Goal: Information Seeking & Learning: Learn about a topic

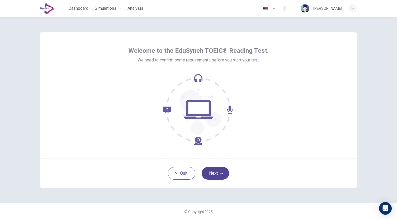
click at [217, 175] on button "Next" at bounding box center [215, 173] width 27 height 13
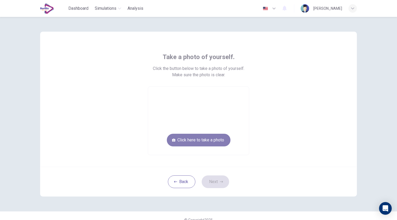
click at [198, 140] on button "Click here to take a photo" at bounding box center [199, 140] width 64 height 13
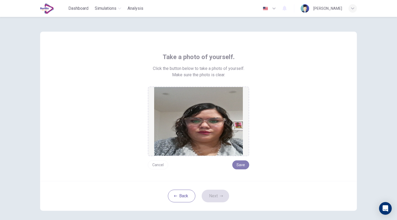
click at [241, 162] on button "Save" at bounding box center [240, 165] width 17 height 9
click at [216, 193] on button "Next" at bounding box center [215, 196] width 27 height 13
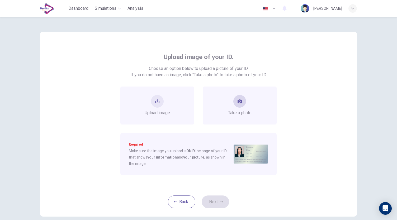
click at [249, 110] on div "Take a photo" at bounding box center [240, 105] width 24 height 21
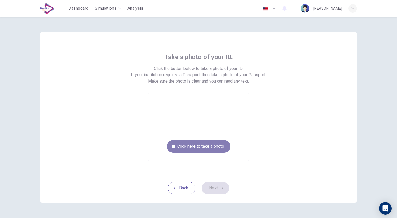
click at [208, 149] on button "Click here to take a photo" at bounding box center [199, 146] width 64 height 13
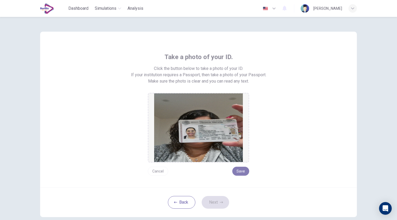
click at [236, 175] on button "Save" at bounding box center [240, 171] width 17 height 9
click at [213, 203] on button "Next" at bounding box center [215, 202] width 27 height 13
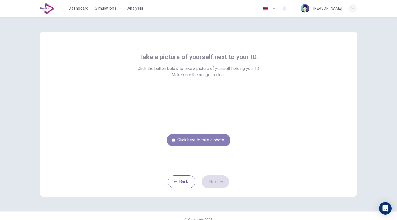
click at [215, 143] on button "Click here to take a photo" at bounding box center [199, 140] width 64 height 13
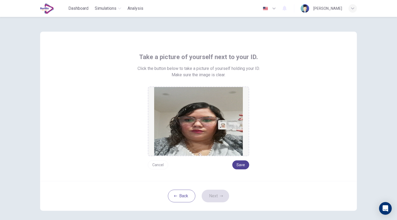
click at [243, 165] on button "Save" at bounding box center [240, 165] width 17 height 9
click at [220, 193] on button "Next" at bounding box center [215, 196] width 27 height 13
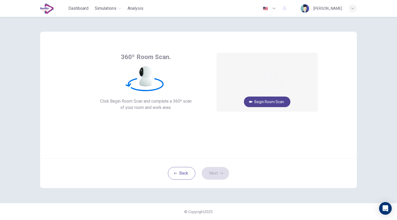
click at [258, 103] on button "Begin Room Scan" at bounding box center [267, 102] width 46 height 11
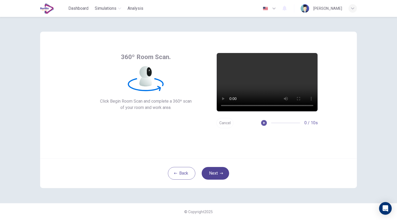
click at [218, 173] on button "Next" at bounding box center [215, 173] width 27 height 13
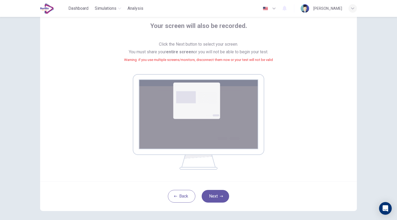
scroll to position [32, 0]
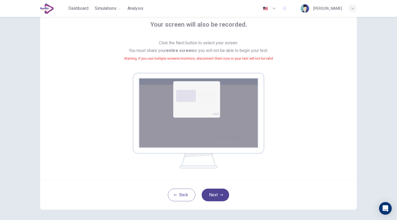
click at [220, 190] on button "Next" at bounding box center [215, 195] width 27 height 13
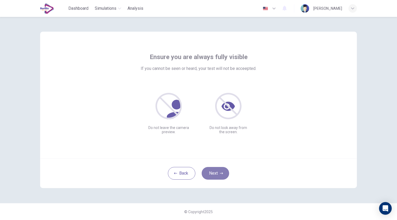
click at [221, 175] on icon "button" at bounding box center [221, 173] width 3 height 3
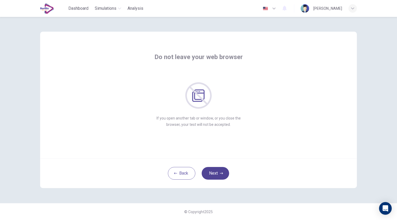
click at [221, 175] on icon "button" at bounding box center [221, 173] width 3 height 3
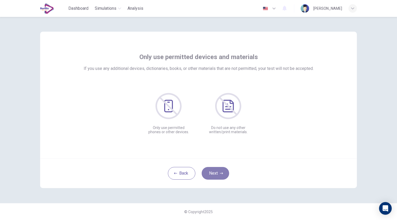
click at [221, 175] on icon "button" at bounding box center [221, 173] width 3 height 3
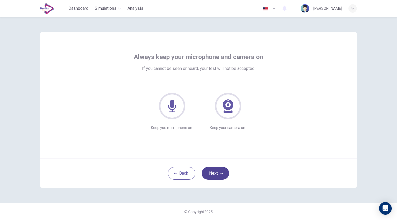
click at [221, 175] on icon "button" at bounding box center [221, 173] width 3 height 3
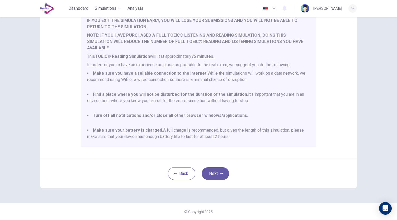
scroll to position [14, 0]
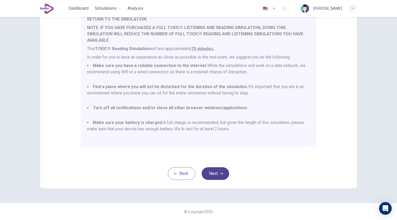
click at [220, 175] on icon "button" at bounding box center [221, 173] width 3 height 3
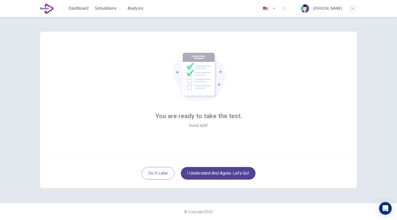
click at [227, 173] on button "I understand and agree. Let’s go!" at bounding box center [218, 173] width 75 height 13
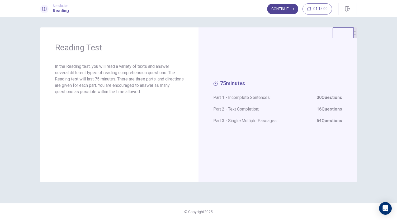
click at [281, 9] on button "Continue" at bounding box center [282, 9] width 31 height 11
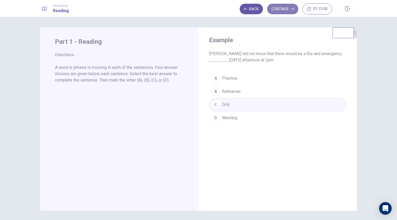
click at [286, 7] on button "Continue" at bounding box center [282, 9] width 31 height 11
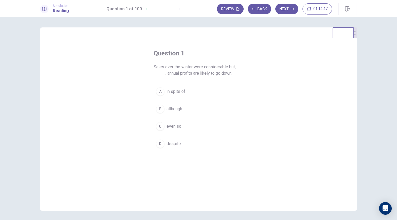
click at [173, 127] on span "even so" at bounding box center [174, 126] width 15 height 6
click at [287, 7] on button "Next" at bounding box center [287, 9] width 23 height 11
click at [168, 121] on button "C Both" at bounding box center [199, 126] width 90 height 13
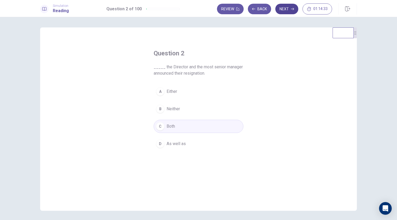
click at [289, 10] on button "Next" at bounding box center [287, 9] width 23 height 11
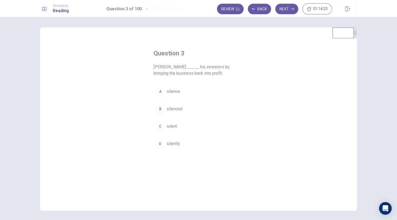
click at [179, 110] on span "silenced" at bounding box center [175, 109] width 16 height 6
click at [289, 8] on button "Next" at bounding box center [287, 9] width 23 height 11
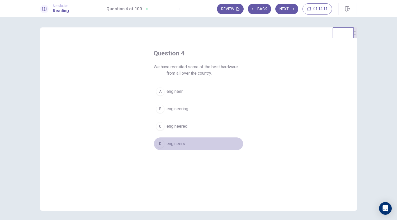
click at [178, 143] on span "engineers" at bounding box center [176, 144] width 18 height 6
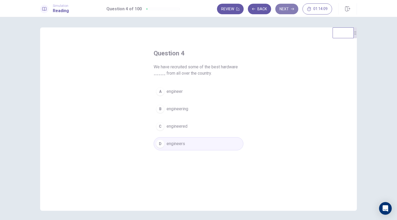
click at [287, 12] on button "Next" at bounding box center [287, 9] width 23 height 11
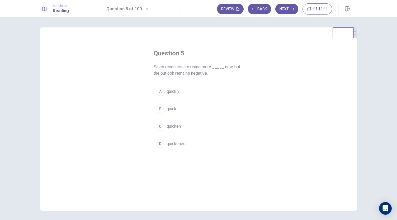
click at [168, 94] on span "quickly" at bounding box center [173, 91] width 13 height 6
click at [286, 8] on button "Next" at bounding box center [287, 9] width 23 height 11
click at [184, 149] on button "D autobiography" at bounding box center [199, 143] width 90 height 13
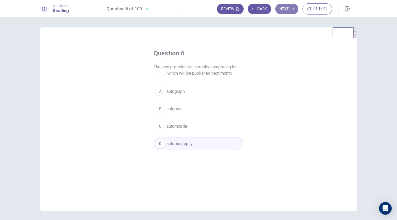
click at [285, 11] on button "Next" at bounding box center [287, 9] width 23 height 11
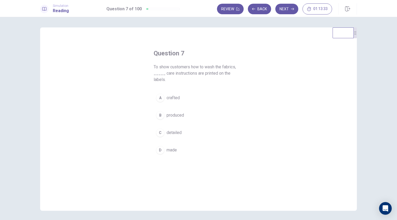
click at [177, 130] on span "detailed" at bounding box center [174, 133] width 15 height 6
click at [288, 12] on button "Next" at bounding box center [287, 9] width 23 height 11
click at [192, 97] on button "A has won" at bounding box center [199, 97] width 90 height 13
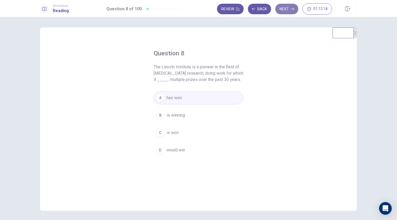
click at [290, 8] on button "Next" at bounding box center [287, 9] width 23 height 11
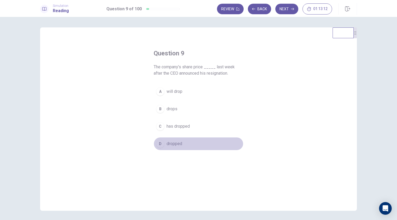
click at [176, 144] on span "dropped" at bounding box center [175, 144] width 16 height 6
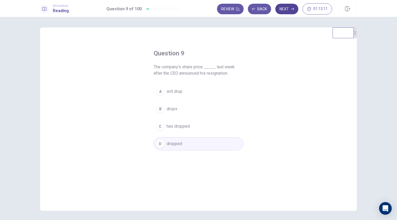
click at [286, 10] on button "Next" at bounding box center [287, 9] width 23 height 11
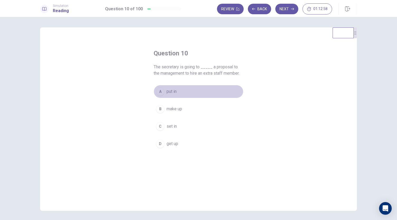
click at [187, 94] on button "A put in" at bounding box center [199, 91] width 90 height 13
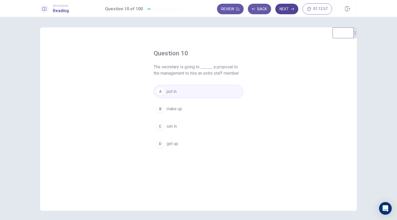
click at [286, 10] on button "Next" at bounding box center [287, 9] width 23 height 11
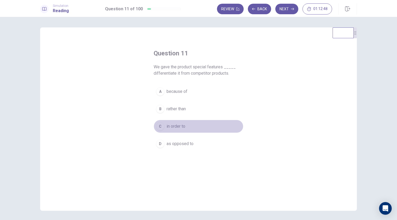
click at [182, 128] on span "in order to" at bounding box center [176, 126] width 19 height 6
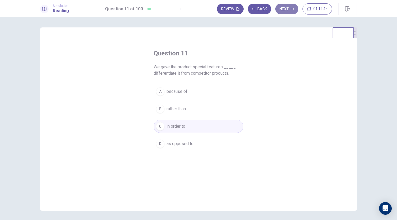
click at [289, 10] on button "Next" at bounding box center [287, 9] width 23 height 11
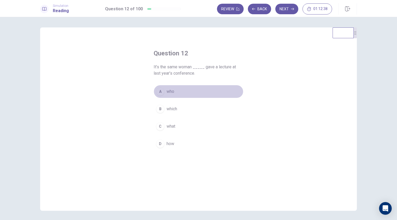
click at [175, 90] on button "A who" at bounding box center [199, 91] width 90 height 13
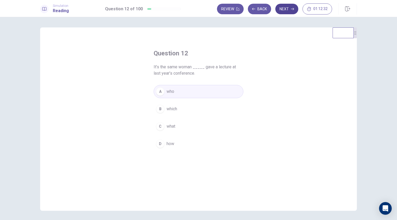
click at [287, 9] on button "Next" at bounding box center [287, 9] width 23 height 11
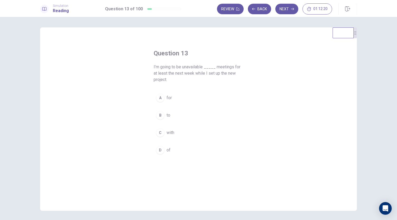
click at [216, 100] on button "A for" at bounding box center [199, 97] width 90 height 13
click at [283, 12] on button "Next" at bounding box center [287, 9] width 23 height 11
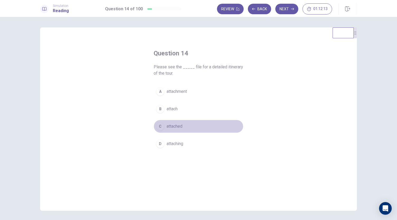
click at [185, 124] on button "C attached" at bounding box center [199, 126] width 90 height 13
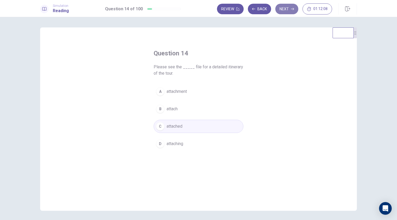
click at [283, 12] on button "Next" at bounding box center [287, 9] width 23 height 11
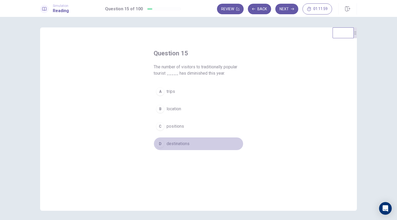
click at [188, 141] on span "destinations" at bounding box center [178, 144] width 23 height 6
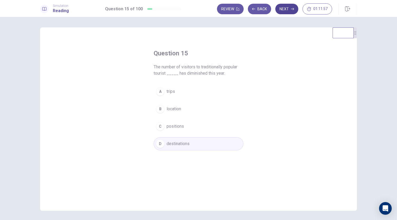
click at [284, 8] on button "Next" at bounding box center [287, 9] width 23 height 11
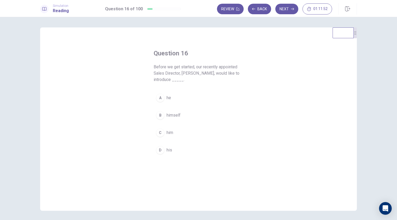
click at [174, 114] on span "himself" at bounding box center [174, 115] width 14 height 6
click at [286, 9] on button "Next" at bounding box center [287, 9] width 23 height 11
click at [180, 90] on button "A but" at bounding box center [199, 91] width 90 height 13
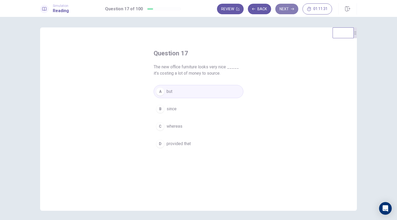
click at [286, 10] on button "Next" at bounding box center [287, 9] width 23 height 11
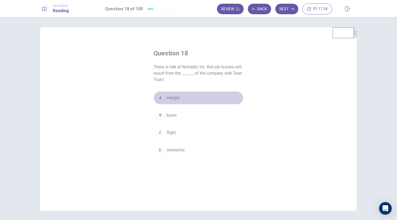
click at [191, 97] on button "A merger" at bounding box center [199, 97] width 90 height 13
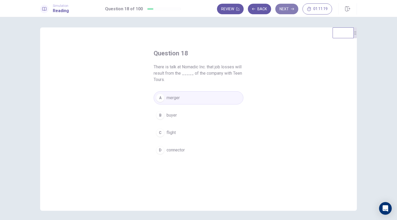
click at [283, 12] on button "Next" at bounding box center [287, 9] width 23 height 11
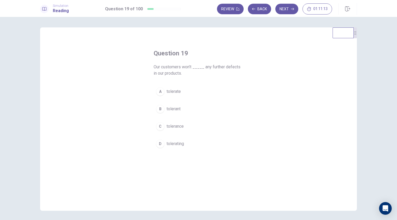
click at [190, 92] on button "A tolerate" at bounding box center [199, 91] width 90 height 13
click at [287, 12] on button "Next" at bounding box center [287, 9] width 23 height 11
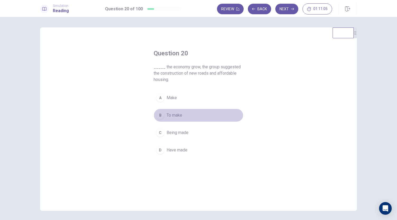
click at [169, 116] on span "To make" at bounding box center [175, 115] width 16 height 6
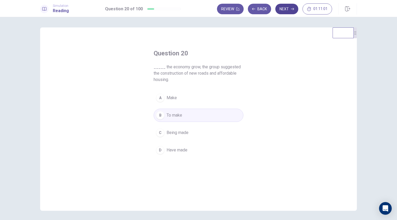
click at [286, 11] on button "Next" at bounding box center [287, 9] width 23 height 11
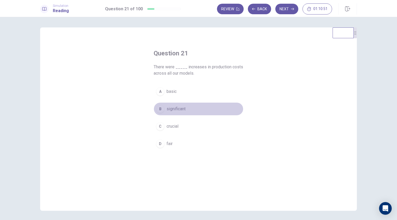
click at [184, 105] on button "B significant" at bounding box center [199, 108] width 90 height 13
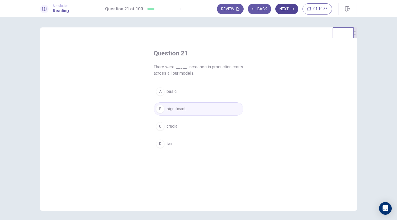
click at [286, 7] on button "Next" at bounding box center [287, 9] width 23 height 11
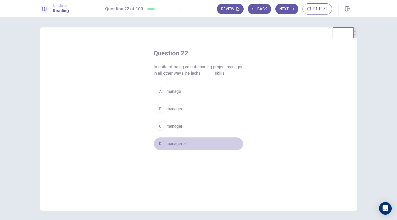
click at [181, 145] on span "managerial" at bounding box center [177, 144] width 20 height 6
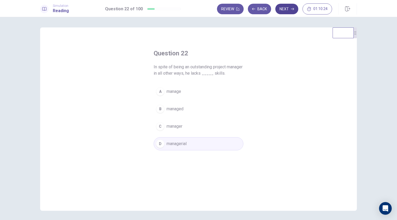
click at [284, 9] on button "Next" at bounding box center [287, 9] width 23 height 11
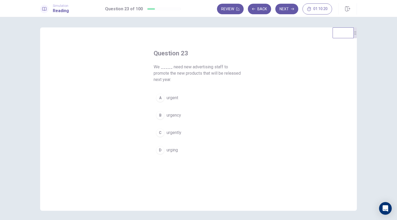
click at [172, 127] on button "C urgently" at bounding box center [199, 132] width 90 height 13
click at [290, 10] on button "Next" at bounding box center [287, 9] width 23 height 11
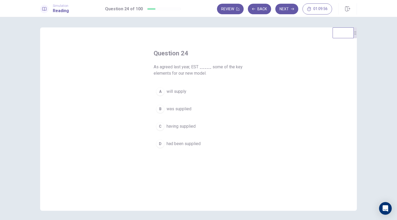
click at [173, 90] on span "will supply" at bounding box center [177, 91] width 20 height 6
click at [284, 8] on button "Next" at bounding box center [287, 9] width 23 height 11
click at [212, 102] on div "A quick B quicker C most quick D more quickly" at bounding box center [199, 118] width 90 height 66
click at [199, 110] on button "B quicker" at bounding box center [199, 108] width 90 height 13
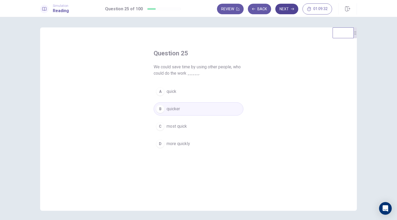
click at [287, 9] on button "Next" at bounding box center [287, 9] width 23 height 11
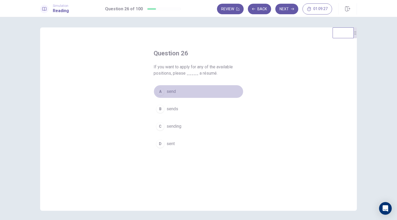
click at [176, 89] on button "A send" at bounding box center [199, 91] width 90 height 13
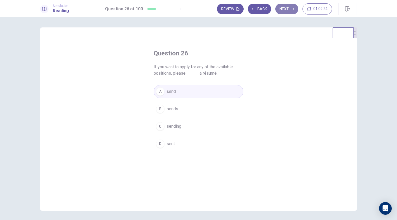
click at [291, 6] on button "Next" at bounding box center [287, 9] width 23 height 11
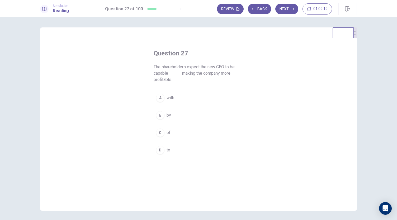
click at [174, 132] on button "C of" at bounding box center [199, 132] width 90 height 13
click at [284, 12] on button "Next" at bounding box center [287, 9] width 23 height 11
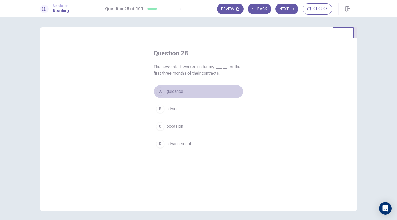
click at [207, 86] on button "A guidance" at bounding box center [199, 91] width 90 height 13
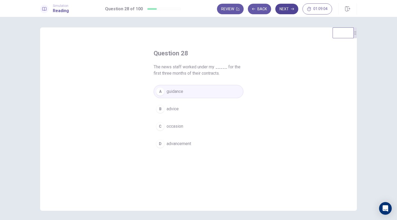
click at [291, 10] on button "Next" at bounding box center [287, 9] width 23 height 11
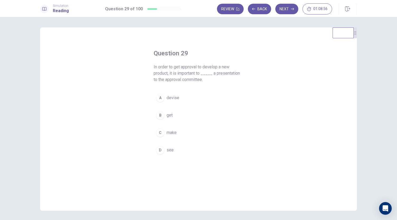
click at [167, 133] on span "make" at bounding box center [172, 133] width 10 height 6
click at [288, 6] on button "Next" at bounding box center [287, 9] width 23 height 11
click at [185, 91] on button "A take place" at bounding box center [199, 91] width 90 height 13
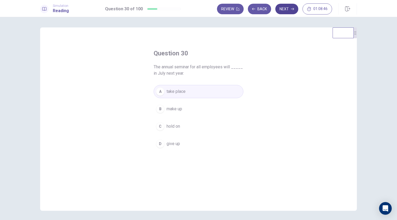
click at [288, 11] on button "Next" at bounding box center [287, 9] width 23 height 11
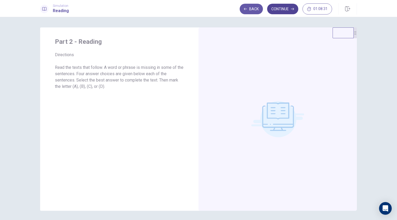
click at [279, 9] on button "Continue" at bounding box center [282, 9] width 31 height 11
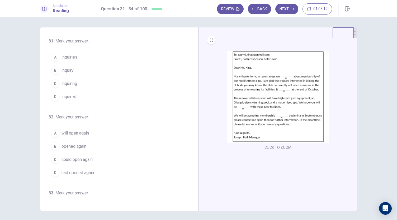
click at [67, 81] on span "inquiring" at bounding box center [70, 84] width 16 height 6
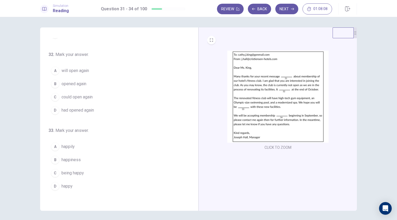
scroll to position [66, 0]
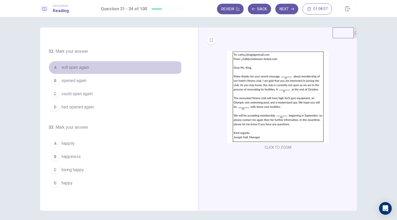
click at [72, 68] on span "will open again" at bounding box center [75, 67] width 27 height 6
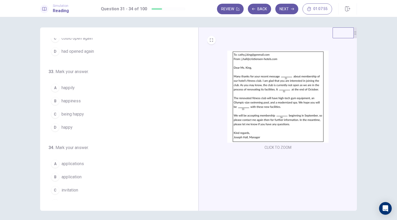
scroll to position [122, 0]
click at [88, 124] on button "D happy" at bounding box center [116, 127] width 135 height 13
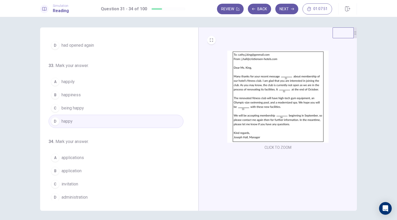
scroll to position [128, 0]
click at [94, 156] on button "A applications" at bounding box center [116, 157] width 135 height 13
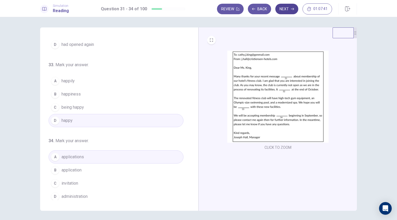
click at [286, 7] on button "Next" at bounding box center [287, 9] width 23 height 11
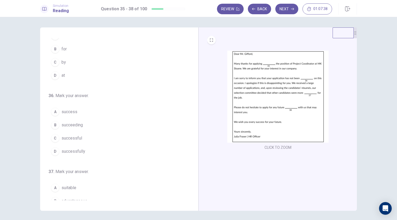
scroll to position [0, 0]
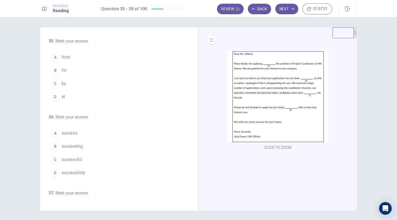
click at [62, 71] on span "for" at bounding box center [64, 70] width 5 height 6
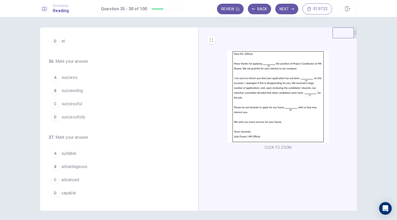
scroll to position [58, 0]
click at [74, 101] on span "successful" at bounding box center [72, 102] width 21 height 6
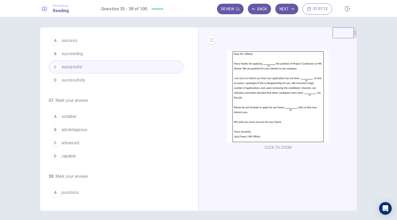
scroll to position [93, 0]
click at [83, 113] on button "A suitable" at bounding box center [116, 116] width 135 height 13
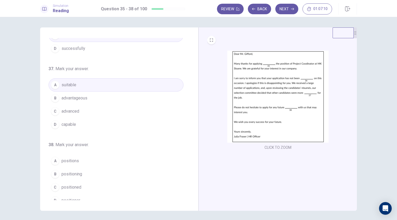
scroll to position [128, 0]
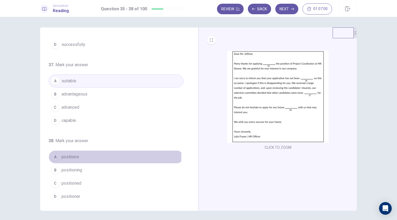
click at [78, 155] on button "A positions" at bounding box center [116, 157] width 135 height 13
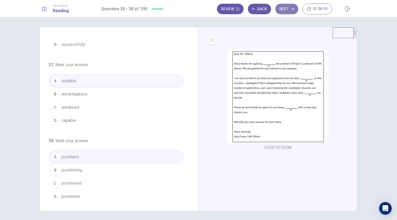
click at [286, 13] on button "Next" at bounding box center [287, 9] width 23 height 11
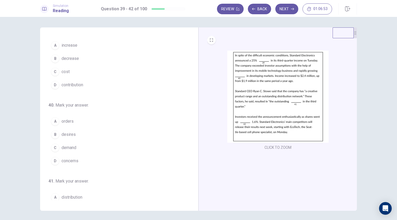
scroll to position [0, 0]
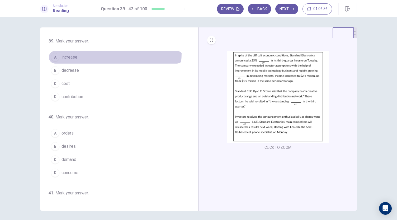
click at [66, 53] on button "A increase" at bounding box center [116, 57] width 135 height 13
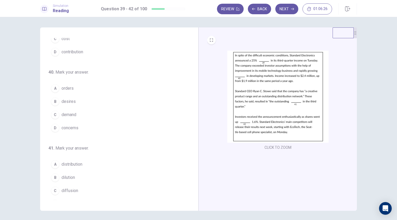
scroll to position [45, 0]
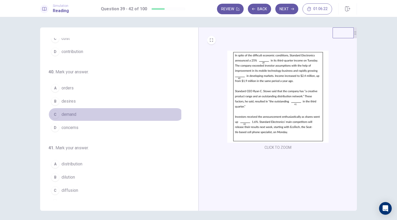
click at [73, 114] on span "demand" at bounding box center [69, 114] width 15 height 6
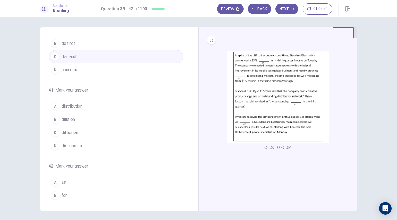
scroll to position [103, 0]
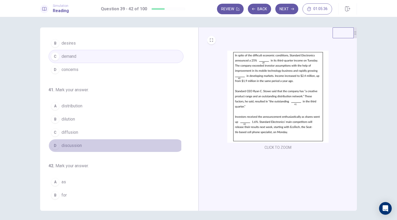
click at [79, 144] on span "discussion" at bounding box center [72, 146] width 20 height 6
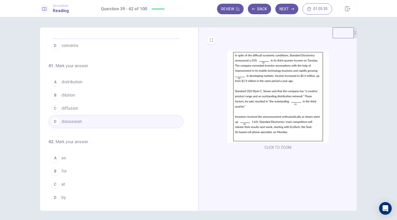
scroll to position [128, 0]
click at [85, 81] on button "A distribution" at bounding box center [116, 80] width 135 height 13
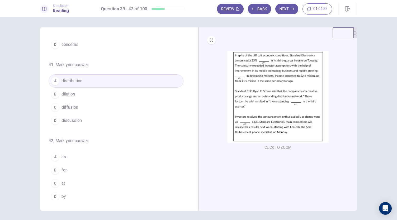
click at [65, 190] on button "D by" at bounding box center [116, 196] width 135 height 13
click at [77, 119] on span "discussion" at bounding box center [72, 121] width 20 height 6
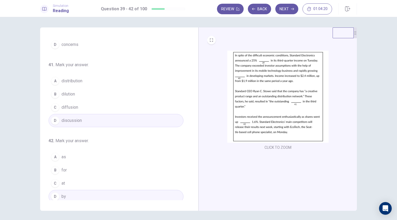
click at [88, 81] on button "A distribution" at bounding box center [116, 80] width 135 height 13
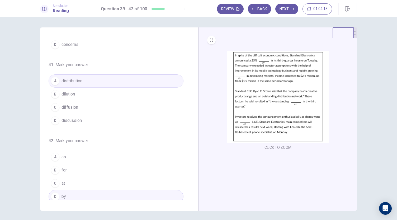
scroll to position [18, 0]
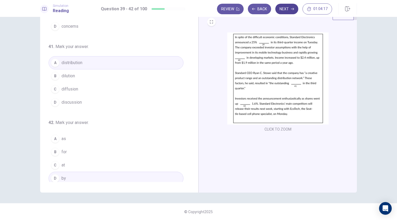
click at [290, 10] on button "Next" at bounding box center [287, 9] width 23 height 11
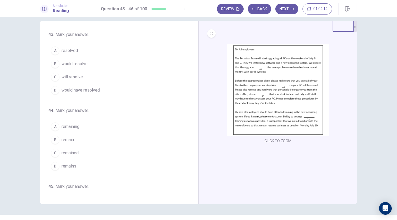
scroll to position [7, 0]
click at [70, 82] on button "C will resolve" at bounding box center [116, 76] width 135 height 13
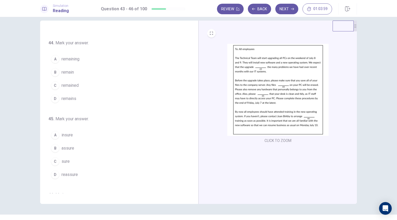
scroll to position [69, 0]
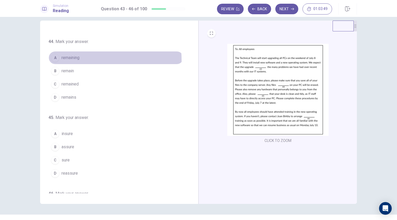
click at [72, 60] on span "remaining" at bounding box center [71, 58] width 18 height 6
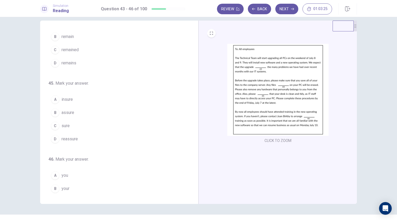
scroll to position [111, 0]
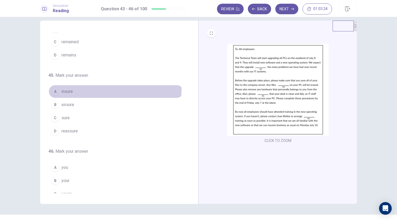
click at [64, 86] on button "A insure" at bounding box center [116, 91] width 135 height 13
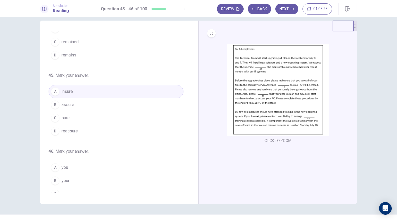
scroll to position [128, 0]
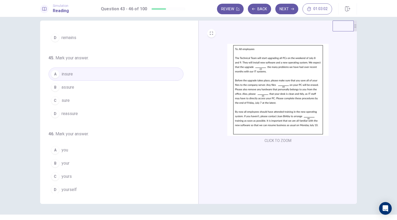
click at [69, 162] on button "B your" at bounding box center [116, 163] width 135 height 13
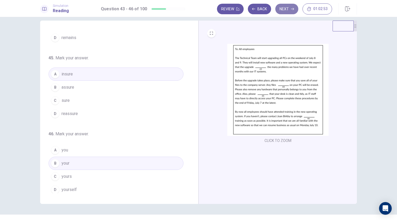
click at [285, 11] on button "Next" at bounding box center [287, 9] width 23 height 11
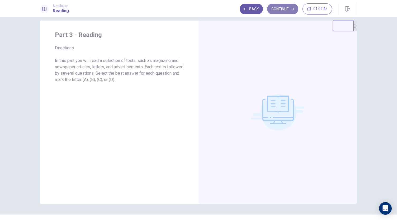
click at [277, 11] on button "Continue" at bounding box center [282, 9] width 31 height 11
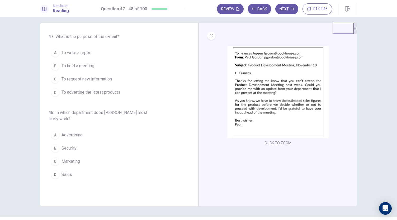
scroll to position [5, 0]
click at [102, 80] on span "To request new information" at bounding box center [87, 78] width 50 height 6
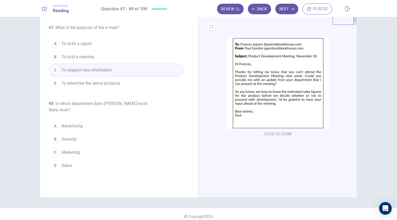
scroll to position [18, 0]
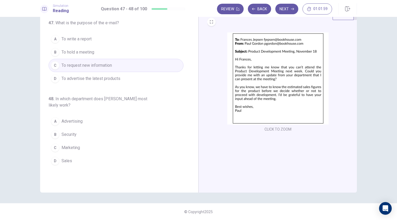
click at [67, 158] on span "Sales" at bounding box center [67, 161] width 11 height 6
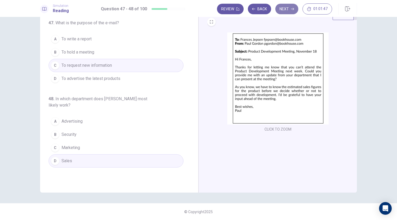
click at [282, 10] on button "Next" at bounding box center [287, 9] width 23 height 11
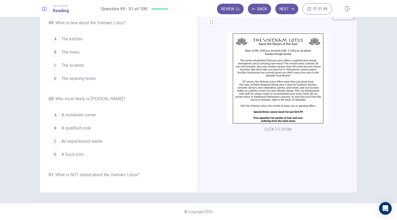
scroll to position [0, 0]
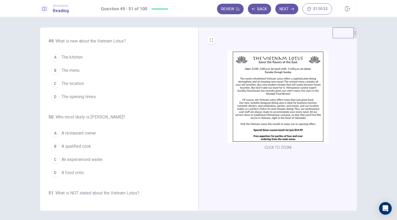
click at [63, 68] on span "The menu" at bounding box center [71, 70] width 18 height 6
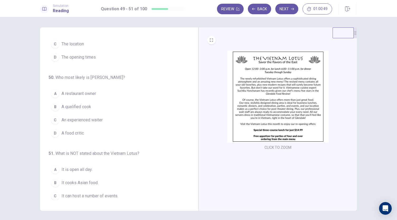
scroll to position [53, 0]
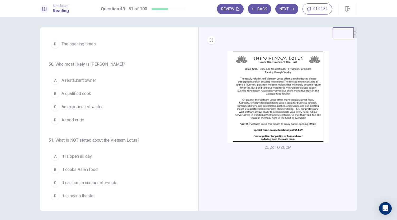
click at [81, 119] on span "A food critic" at bounding box center [73, 120] width 22 height 6
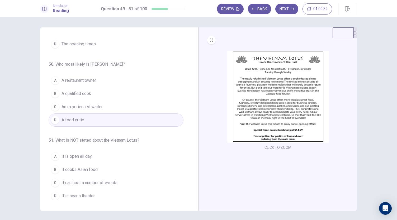
scroll to position [18, 0]
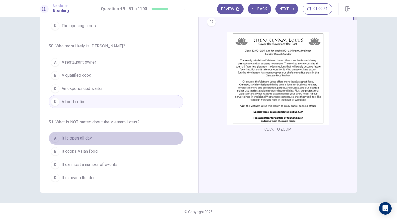
click at [128, 138] on button "A It is open all day." at bounding box center [116, 138] width 135 height 13
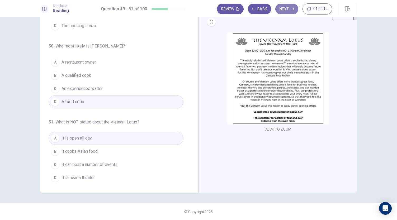
click at [284, 12] on button "Next" at bounding box center [287, 9] width 23 height 11
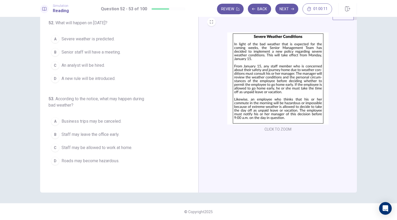
scroll to position [0, 0]
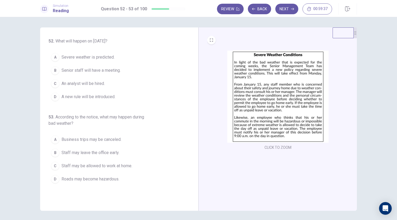
click at [97, 94] on span "A new rule will be introduced." at bounding box center [89, 97] width 54 height 6
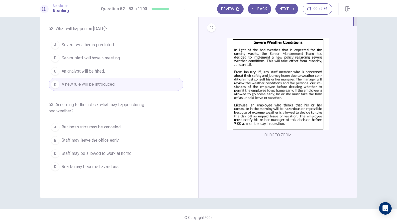
scroll to position [18, 0]
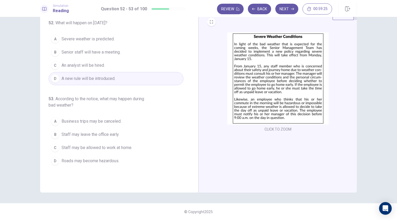
click at [114, 132] on span "Staff may leave the office early." at bounding box center [91, 135] width 58 height 6
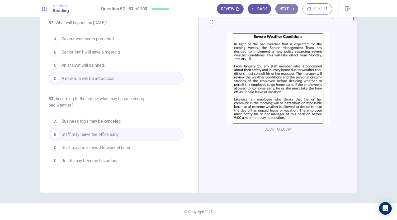
click at [285, 12] on button "Next" at bounding box center [287, 9] width 23 height 11
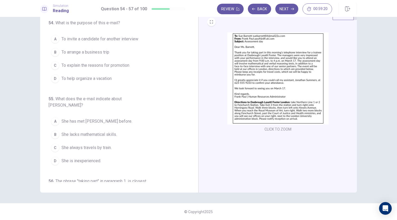
scroll to position [0, 0]
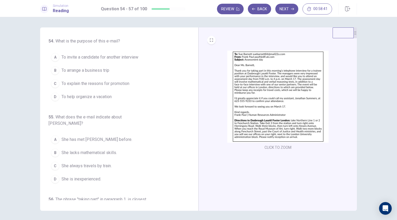
click at [119, 59] on span "To invite a candidate for another interview" at bounding box center [100, 57] width 77 height 6
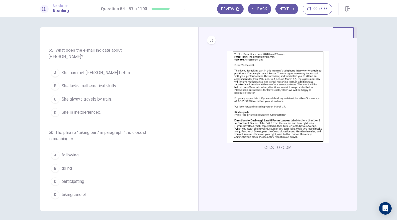
scroll to position [68, 0]
click at [106, 68] on span "She has met [PERSON_NAME] before." at bounding box center [97, 71] width 71 height 6
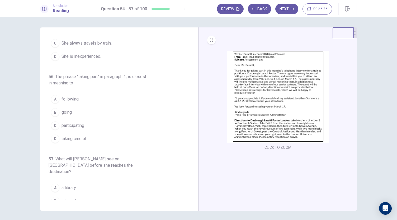
scroll to position [123, 0]
click at [85, 120] on button "C participating" at bounding box center [116, 125] width 135 height 13
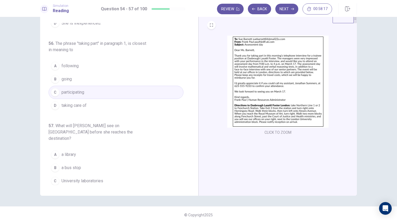
scroll to position [18, 0]
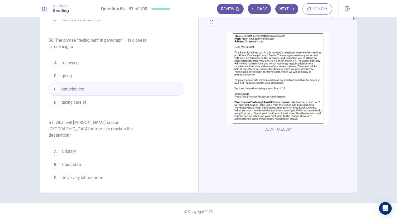
click at [72, 188] on span "Government buildings" at bounding box center [82, 191] width 40 height 6
click at [286, 8] on button "Next" at bounding box center [287, 9] width 23 height 11
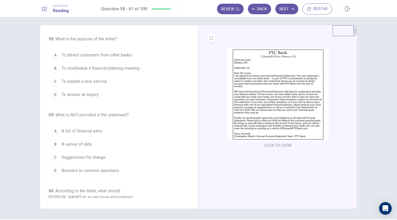
scroll to position [0, 0]
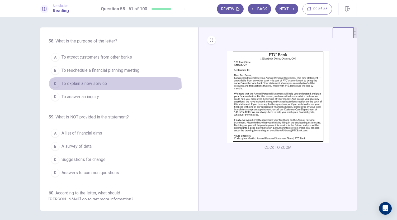
click at [95, 86] on span "To explain a new service" at bounding box center [84, 84] width 45 height 6
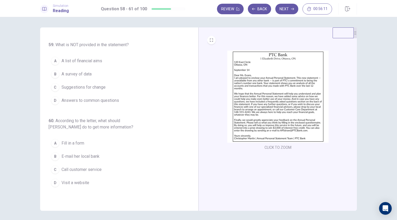
scroll to position [71, 0]
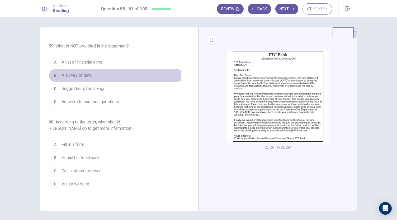
click at [80, 76] on span "A survey of data" at bounding box center [77, 75] width 30 height 6
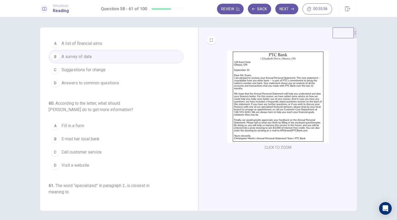
scroll to position [88, 0]
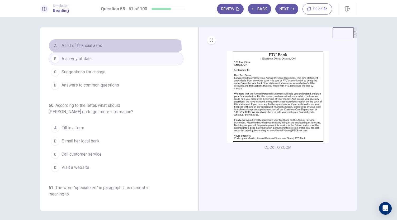
click at [94, 49] on button "A A list of financial aims" at bounding box center [116, 45] width 135 height 13
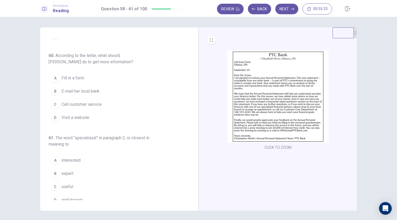
scroll to position [141, 0]
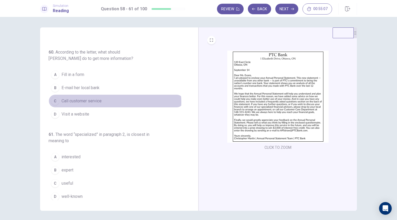
click at [98, 101] on span "Call customer service" at bounding box center [82, 101] width 40 height 6
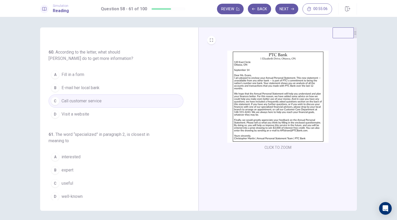
scroll to position [18, 0]
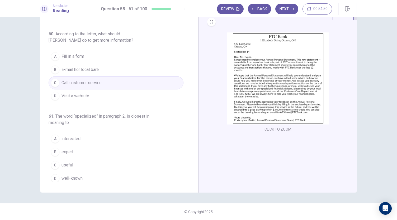
click at [66, 149] on span "expert" at bounding box center [68, 152] width 12 height 6
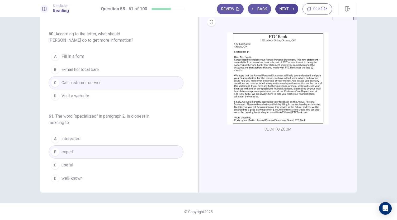
click at [288, 11] on button "Next" at bounding box center [287, 9] width 23 height 11
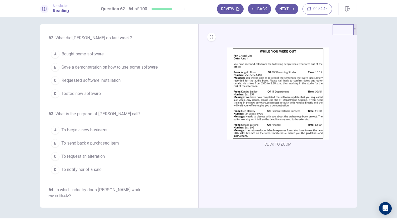
scroll to position [4, 0]
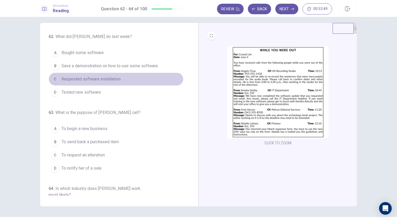
click at [116, 81] on span "Requested software installation" at bounding box center [91, 79] width 59 height 6
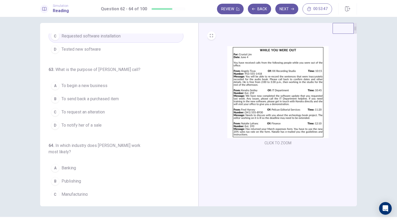
scroll to position [53, 0]
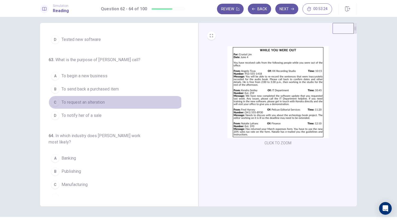
click at [101, 102] on span "To request an alteration" at bounding box center [83, 102] width 43 height 6
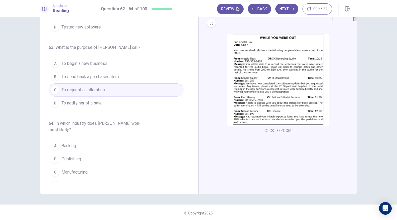
scroll to position [18, 0]
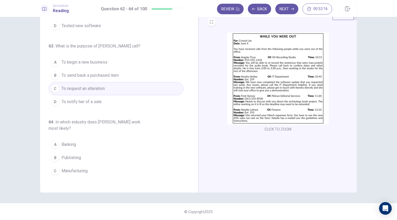
click at [81, 151] on button "B Publishing" at bounding box center [116, 157] width 135 height 13
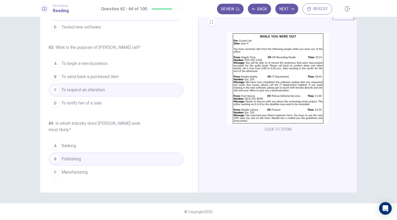
scroll to position [53, 0]
click at [281, 7] on button "Next" at bounding box center [287, 9] width 23 height 11
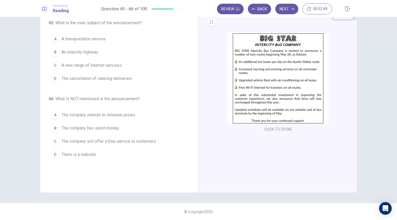
scroll to position [0, 0]
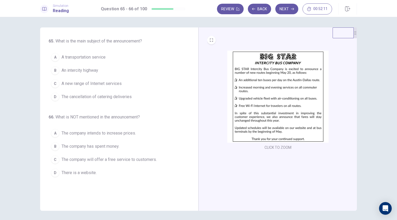
click at [107, 57] on button "A A transportation service" at bounding box center [116, 57] width 135 height 13
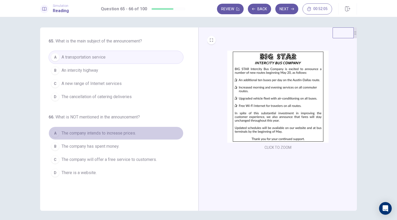
click at [119, 134] on span "The company intends to increase prices." at bounding box center [99, 133] width 74 height 6
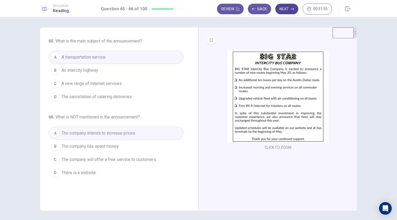
click at [286, 12] on button "Next" at bounding box center [287, 9] width 23 height 11
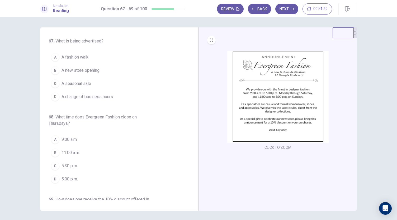
click at [83, 73] on span "A new store opening" at bounding box center [81, 70] width 38 height 6
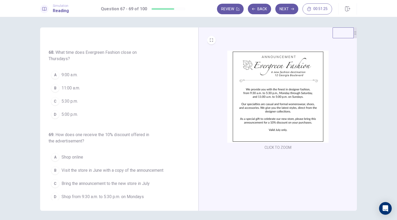
scroll to position [65, 0]
click at [73, 101] on span "5:30 p.m." at bounding box center [70, 101] width 16 height 6
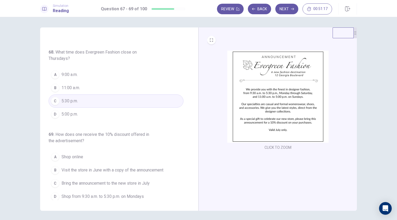
scroll to position [66, 0]
click at [104, 180] on span "Bring the announcement to the new store in July" at bounding box center [106, 183] width 88 height 6
click at [284, 10] on button "Next" at bounding box center [287, 9] width 23 height 11
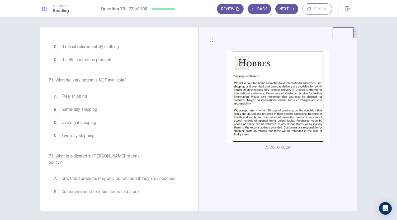
scroll to position [0, 0]
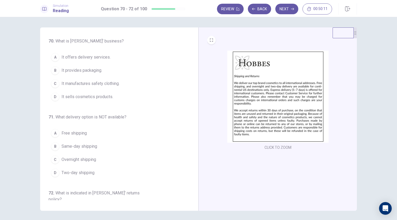
click at [103, 100] on button "D It sells cosmetics products." at bounding box center [116, 96] width 135 height 13
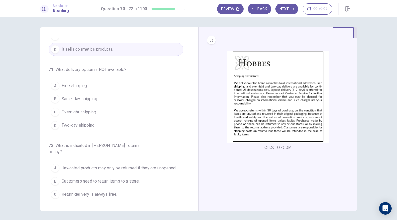
scroll to position [57, 0]
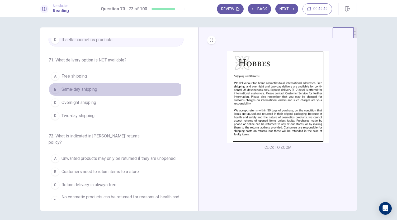
click at [90, 88] on span "Same-day shipping" at bounding box center [80, 89] width 36 height 6
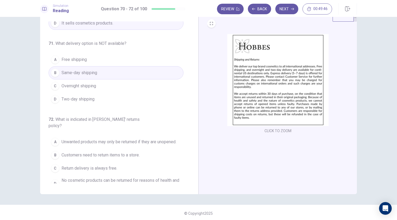
scroll to position [18, 0]
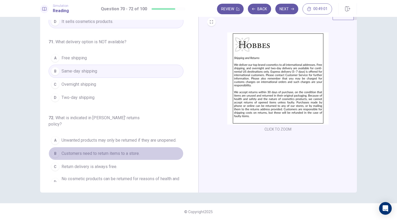
click at [128, 151] on span "Customers need to return items to a store." at bounding box center [101, 154] width 78 height 6
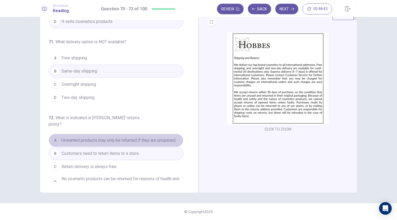
click at [135, 137] on span "Unwanted products may only be returned if they are unopened." at bounding box center [119, 140] width 115 height 6
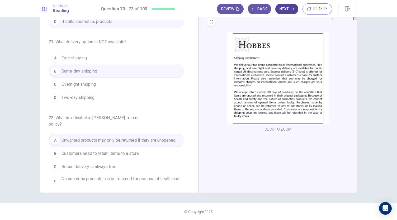
click at [288, 12] on button "Next" at bounding box center [287, 9] width 23 height 11
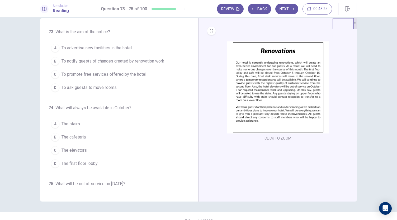
scroll to position [9, 0]
click at [120, 63] on span "To notify guests of changes created by renovation work" at bounding box center [113, 61] width 103 height 6
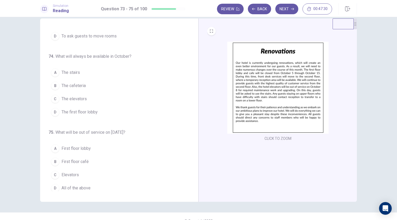
scroll to position [53, 0]
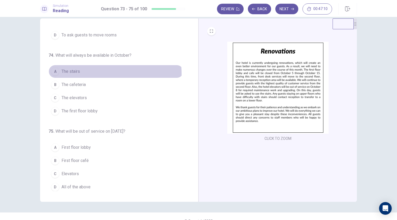
click at [69, 73] on span "The stairs" at bounding box center [71, 71] width 18 height 6
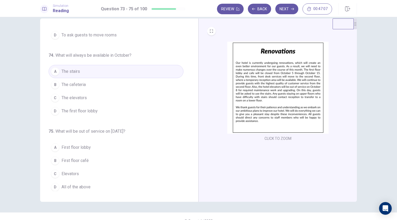
scroll to position [18, 0]
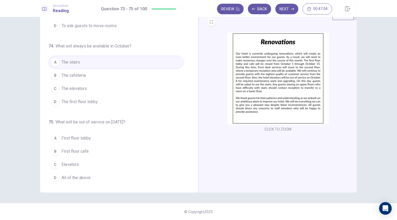
click at [72, 162] on span "Elevators" at bounding box center [70, 165] width 17 height 6
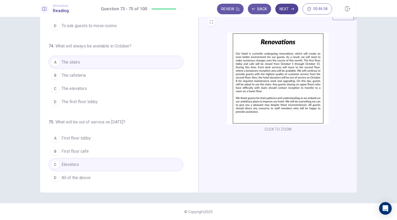
click at [285, 9] on button "Next" at bounding box center [287, 9] width 23 height 11
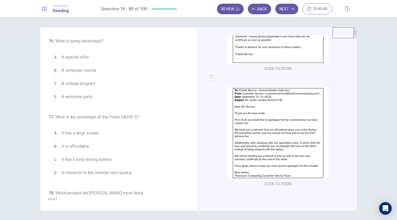
scroll to position [0, 0]
click at [87, 59] on span "A special offer" at bounding box center [75, 57] width 27 height 6
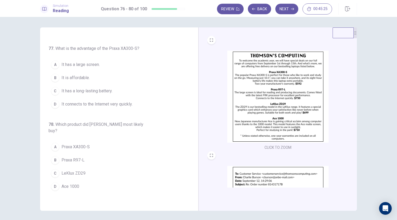
click at [110, 92] on span "It has a long-lasting battery." at bounding box center [87, 91] width 51 height 6
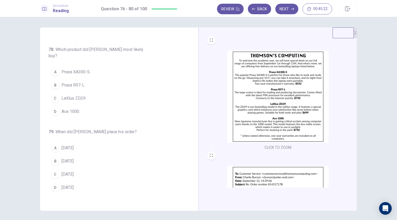
scroll to position [147, 0]
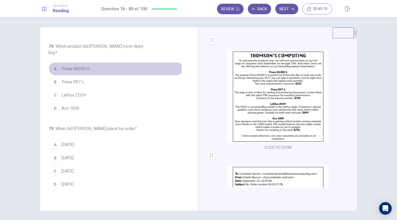
click at [89, 64] on button "A Praxa XA300-S" at bounding box center [116, 68] width 135 height 13
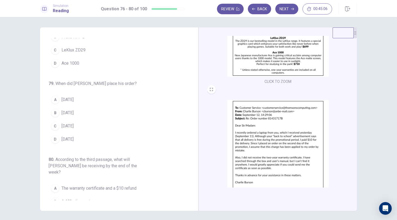
scroll to position [67, 0]
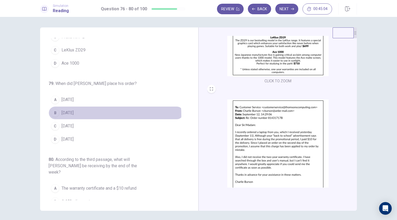
click at [74, 110] on span "[DATE]" at bounding box center [68, 113] width 12 height 6
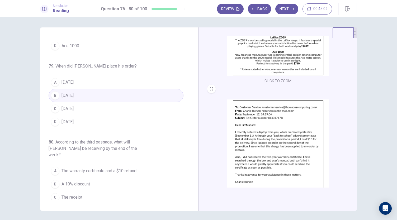
scroll to position [210, 0]
click at [125, 167] on span "The warranty certificate and a $10 refund" at bounding box center [99, 170] width 75 height 6
click at [287, 12] on button "Next" at bounding box center [287, 9] width 23 height 11
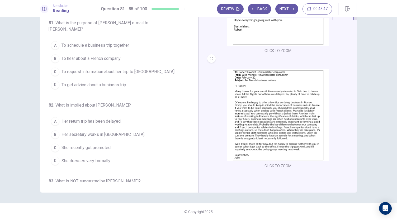
scroll to position [0, 0]
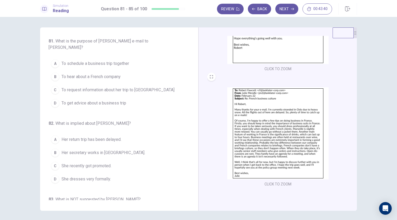
click at [101, 103] on span "To get advice about a business trip" at bounding box center [94, 103] width 65 height 6
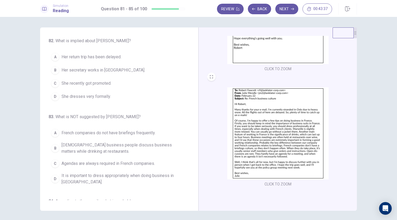
scroll to position [83, 0]
click at [102, 57] on span "Her return trip has been delayed." at bounding box center [92, 56] width 60 height 6
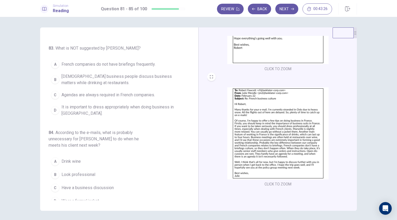
scroll to position [152, 0]
click at [145, 95] on span "Agendas are always required in French companies." at bounding box center [109, 95] width 94 height 6
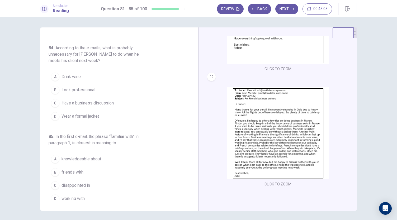
scroll to position [237, 0]
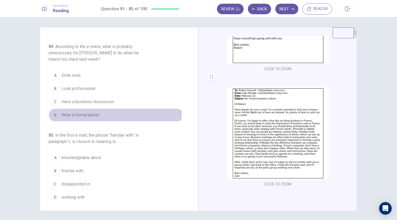
click at [108, 109] on button "D Wear a formal jacket" at bounding box center [116, 115] width 135 height 13
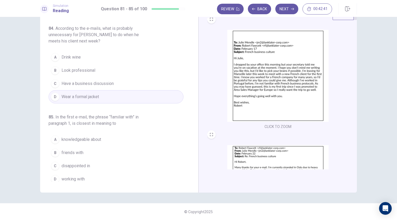
scroll to position [0, 0]
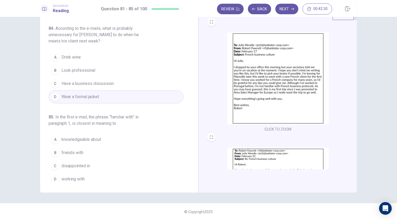
click at [80, 137] on span "knowledgeable about" at bounding box center [82, 140] width 40 height 6
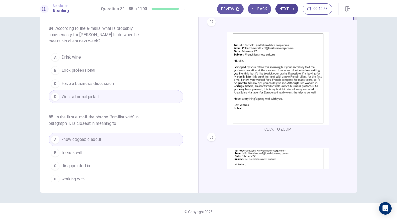
click at [289, 11] on button "Next" at bounding box center [287, 9] width 23 height 11
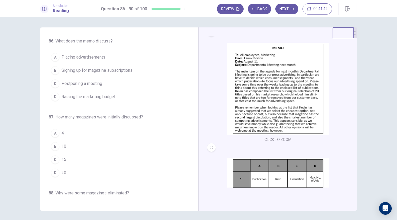
scroll to position [7, 0]
click at [63, 170] on span "20" at bounding box center [64, 173] width 5 height 6
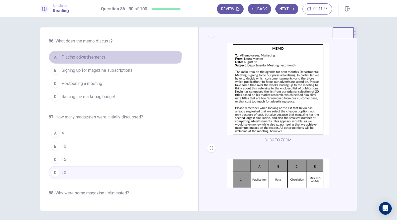
click at [88, 54] on span "Placing advertisements" at bounding box center [84, 57] width 44 height 6
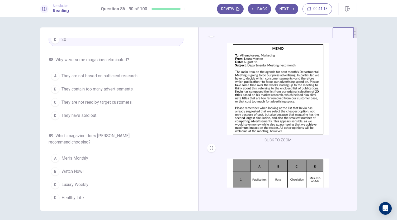
scroll to position [139, 0]
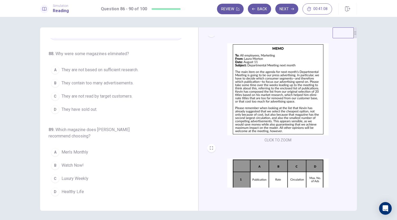
click at [86, 100] on button "C They are not read by target customers." at bounding box center [116, 96] width 135 height 13
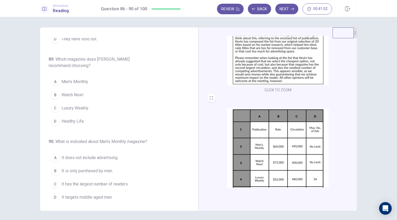
scroll to position [58, 0]
click at [91, 80] on button "A Men’s Monthly" at bounding box center [116, 81] width 135 height 13
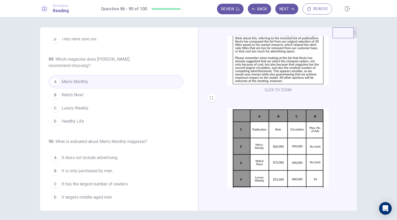
scroll to position [79, 0]
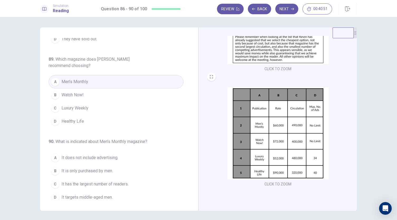
click at [79, 118] on span "Healthy Life" at bounding box center [73, 121] width 22 height 6
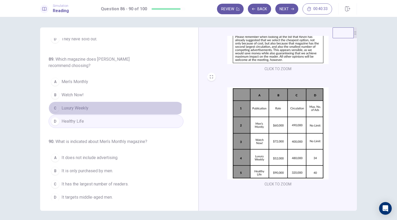
click at [106, 104] on button "C Luxury Weekly" at bounding box center [116, 108] width 135 height 13
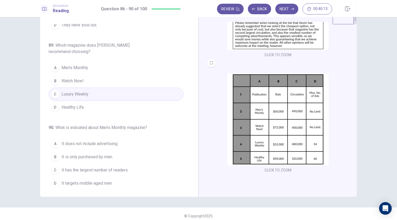
scroll to position [18, 0]
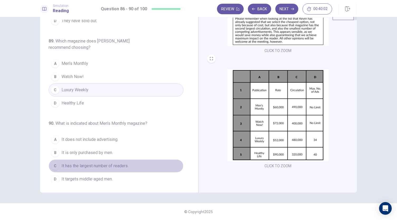
click at [126, 160] on button "C It has the largest number of readers." at bounding box center [116, 166] width 135 height 13
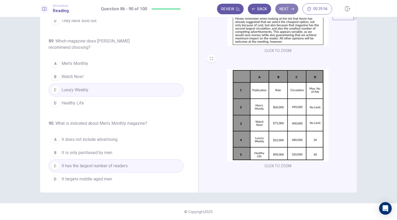
click at [286, 10] on button "Next" at bounding box center [287, 9] width 23 height 11
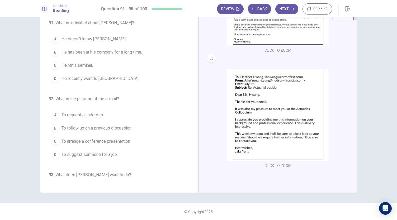
scroll to position [0, 0]
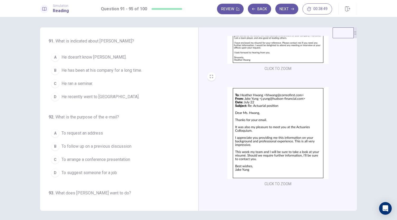
click at [106, 96] on span "He recently went to [GEOGRAPHIC_DATA]." at bounding box center [101, 97] width 78 height 6
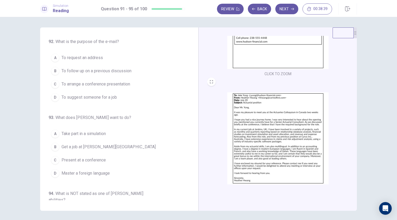
scroll to position [75, 0]
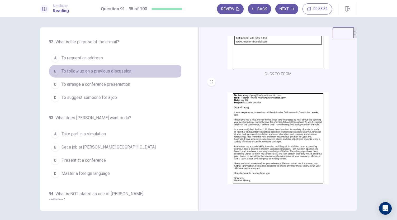
click at [106, 71] on span "To follow up on a previous discussion" at bounding box center [97, 71] width 70 height 6
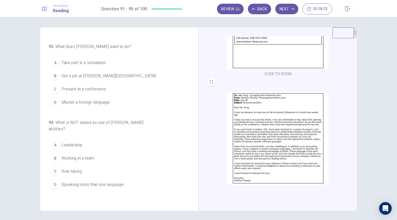
scroll to position [147, 0]
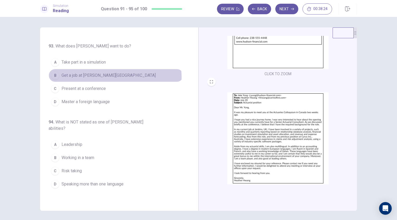
click at [112, 75] on span "Get a job at [PERSON_NAME][GEOGRAPHIC_DATA]" at bounding box center [109, 75] width 94 height 6
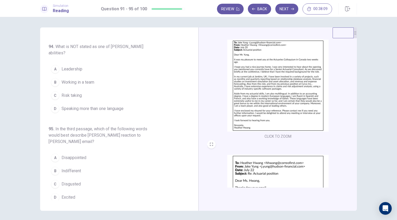
scroll to position [127, 0]
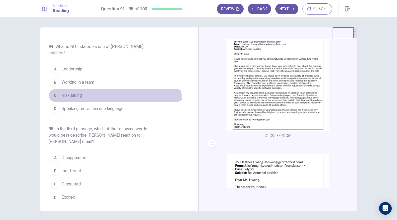
click at [72, 96] on button "C Risk taking" at bounding box center [116, 95] width 135 height 13
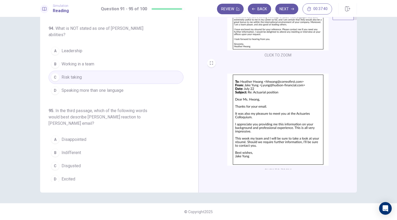
scroll to position [194, 0]
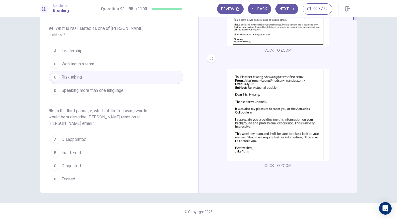
click at [63, 177] on span "Excited" at bounding box center [69, 179] width 14 height 6
click at [289, 8] on button "Next" at bounding box center [287, 9] width 23 height 11
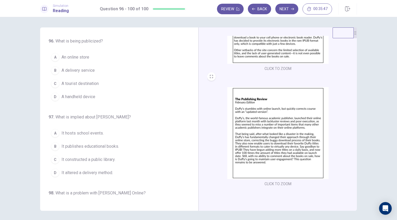
click at [82, 59] on span "An online store" at bounding box center [76, 57] width 28 height 6
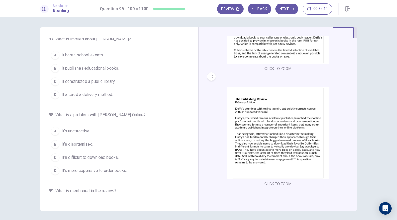
scroll to position [78, 0]
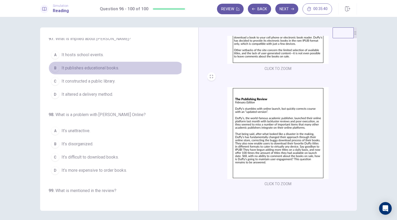
click at [105, 65] on span "It publishes educational books." at bounding box center [91, 68] width 58 height 6
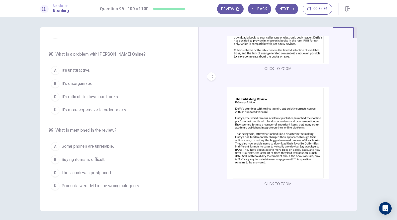
scroll to position [140, 0]
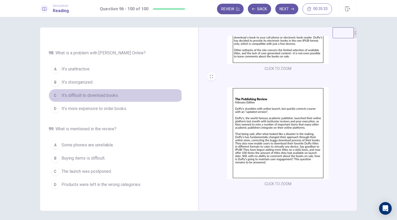
click at [102, 96] on span "It’s difficult to download books." at bounding box center [90, 95] width 57 height 6
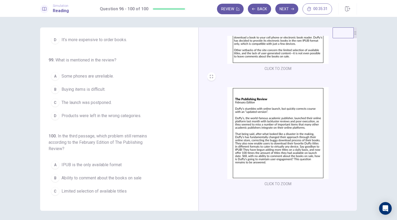
scroll to position [209, 0]
click at [106, 99] on span "The launch was postponed." at bounding box center [87, 102] width 50 height 6
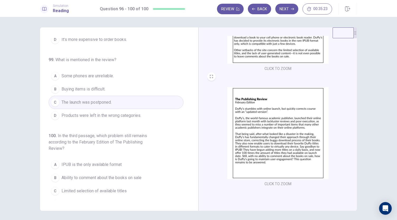
scroll to position [216, 0]
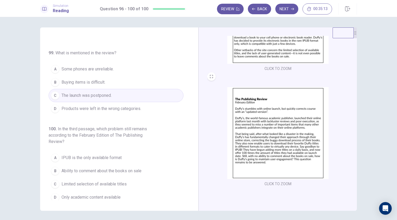
click at [127, 168] on span "Ability to comment about the books on sale" at bounding box center [102, 171] width 80 height 6
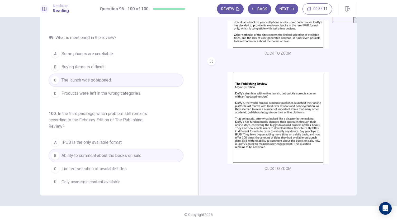
scroll to position [18, 0]
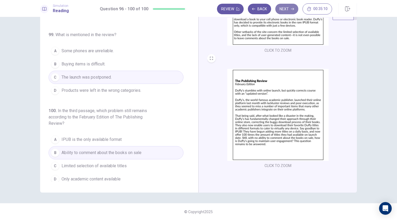
click at [285, 8] on button "Next" at bounding box center [287, 9] width 23 height 11
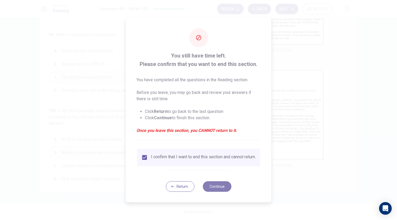
click at [217, 188] on button "Continue" at bounding box center [217, 186] width 29 height 11
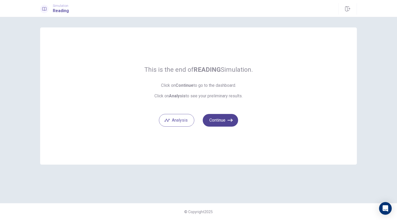
click at [222, 122] on button "Continue" at bounding box center [220, 120] width 35 height 13
